Goal: Navigation & Orientation: Find specific page/section

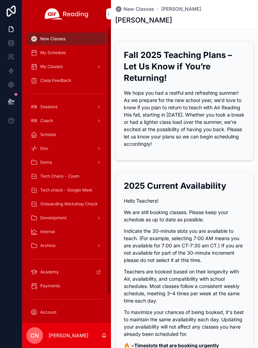
click at [41, 55] on span "My Schedule" at bounding box center [53, 53] width 26 height 6
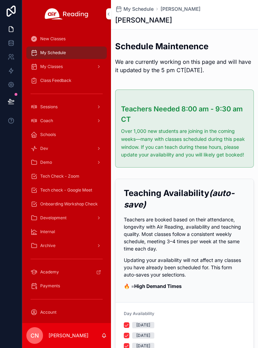
click at [41, 69] on span "My Classes" at bounding box center [51, 67] width 23 height 6
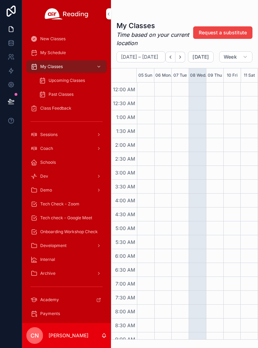
click at [52, 83] on span "Upcoming Classes" at bounding box center [67, 81] width 36 height 6
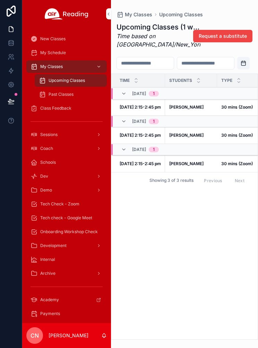
click at [235, 110] on strong "30 mins (Zoom)" at bounding box center [237, 106] width 32 height 5
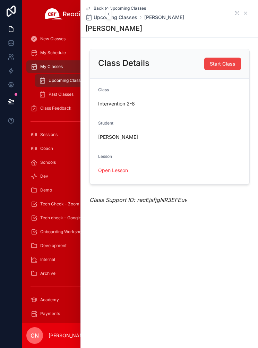
click at [252, 14] on div "Back to Upcoming Classes Upcoming Classes [PERSON_NAME]" at bounding box center [169, 13] width 169 height 15
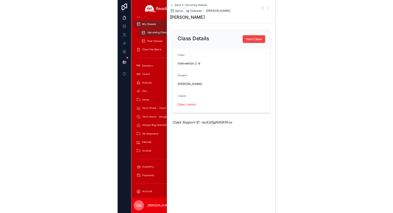
scroll to position [33, 0]
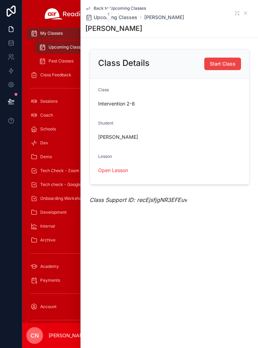
click at [49, 281] on span "Payments" at bounding box center [50, 280] width 20 height 6
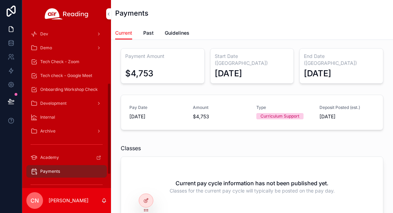
scroll to position [119, 0]
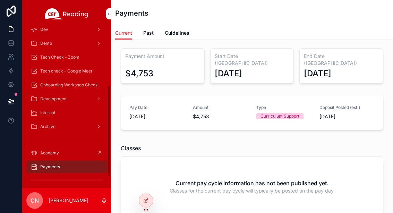
click at [54, 156] on div "Academy" at bounding box center [67, 152] width 72 height 11
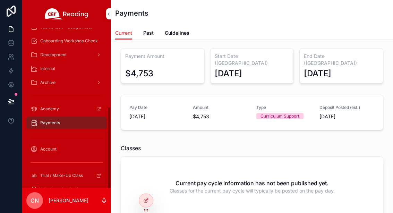
scroll to position [164, 0]
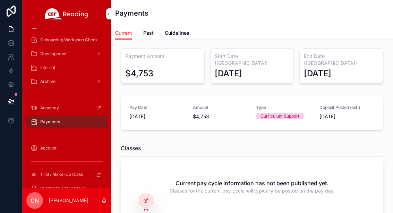
click at [48, 147] on span "Account" at bounding box center [48, 148] width 16 height 6
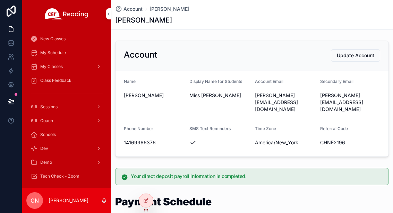
click at [50, 54] on span "My Schedule" at bounding box center [53, 53] width 26 height 6
